Goal: Information Seeking & Learning: Learn about a topic

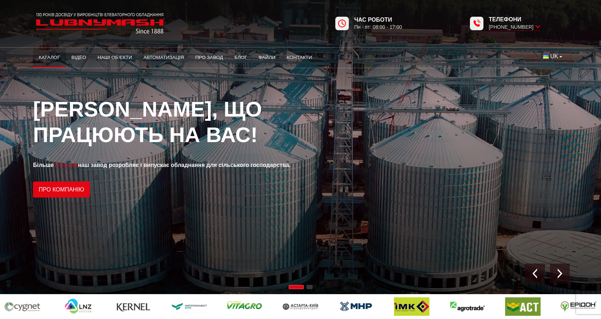
click at [57, 61] on link "Каталог" at bounding box center [49, 58] width 33 height 16
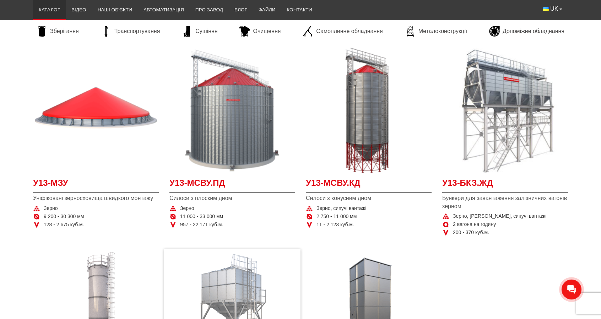
scroll to position [178, 0]
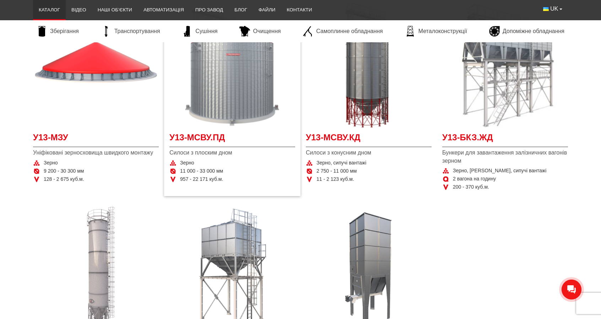
click at [234, 67] on img "Детальніше У13-МСВУ.ПД" at bounding box center [232, 65] width 126 height 126
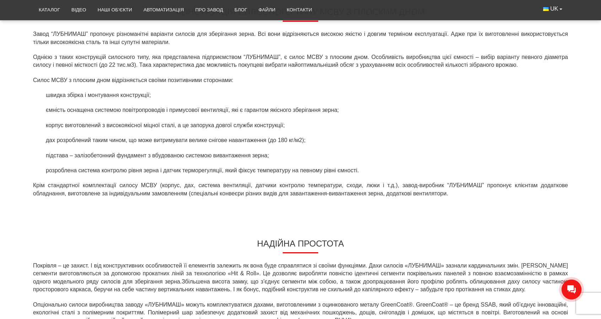
scroll to position [249, 0]
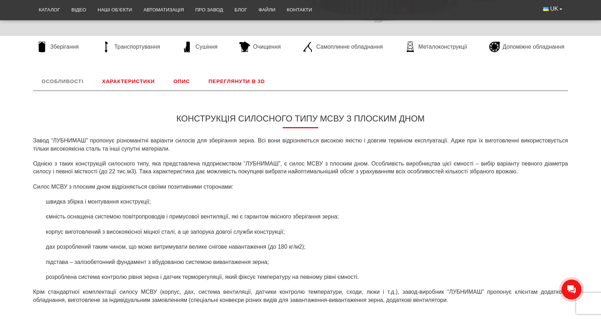
click at [140, 84] on link "Характеристики" at bounding box center [128, 81] width 70 height 18
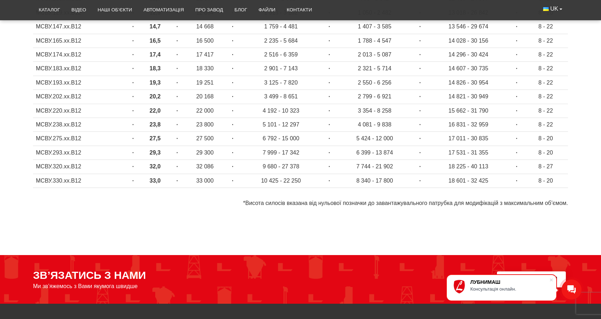
scroll to position [438, 0]
